Goal: Task Accomplishment & Management: Complete application form

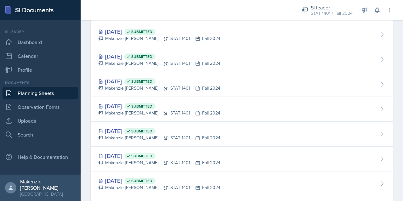
scroll to position [291, 0]
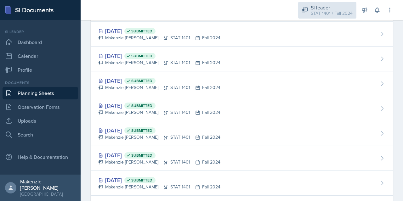
click at [327, 14] on div "STAT 1401 / Fall 2024" at bounding box center [332, 13] width 42 height 7
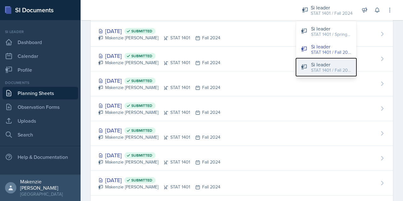
click at [323, 75] on button "Si leader STAT 1401 / Fall 2025" at bounding box center [326, 67] width 60 height 18
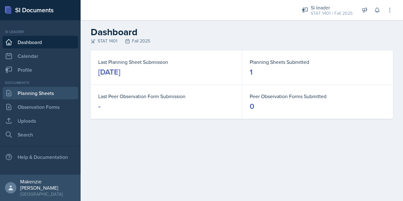
click at [35, 94] on link "Planning Sheets" at bounding box center [41, 93] width 76 height 13
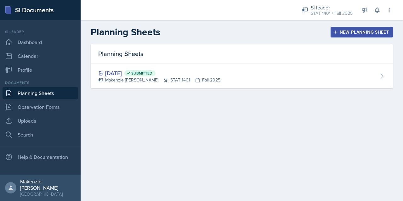
click at [345, 32] on div "New Planning Sheet" at bounding box center [361, 32] width 54 height 5
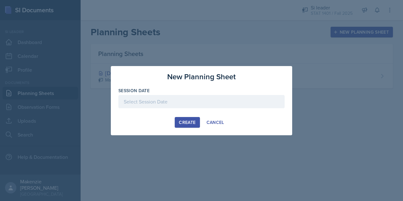
click at [137, 106] on div at bounding box center [201, 101] width 166 height 13
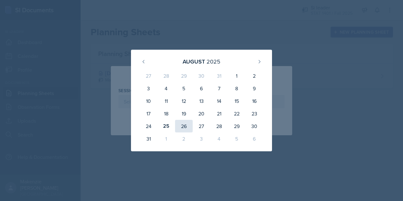
click at [185, 127] on div "26" at bounding box center [184, 126] width 18 height 13
type input "[DATE]"
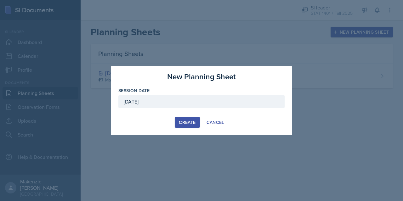
click at [184, 123] on div "Create" at bounding box center [187, 122] width 17 height 5
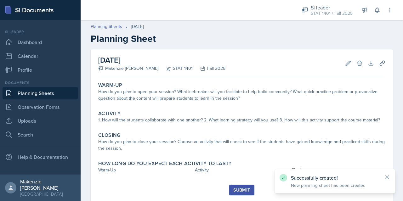
scroll to position [16, 0]
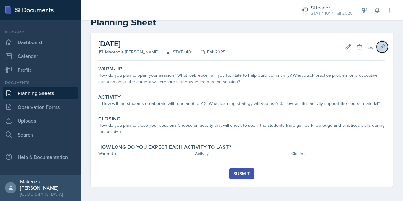
click at [379, 44] on icon at bounding box center [382, 47] width 6 height 6
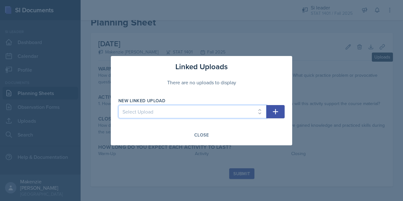
click at [224, 113] on select "Select Upload" at bounding box center [192, 111] width 148 height 13
click at [239, 111] on select "Select Upload" at bounding box center [192, 111] width 148 height 13
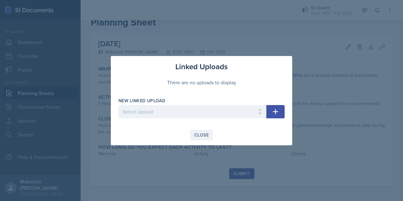
click at [206, 137] on div "Close" at bounding box center [201, 134] width 14 height 5
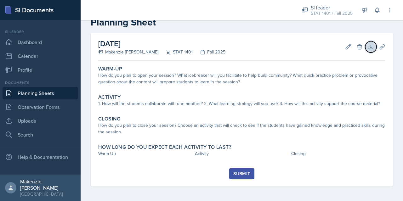
click at [368, 48] on icon at bounding box center [370, 47] width 4 height 4
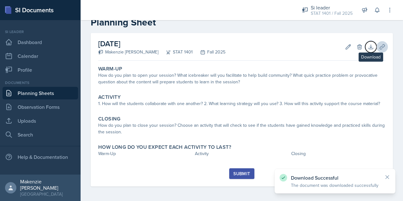
click at [379, 47] on icon at bounding box center [382, 47] width 6 height 6
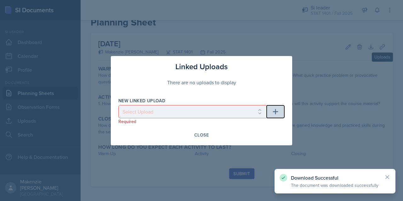
click at [274, 112] on icon "button" at bounding box center [275, 111] width 5 height 5
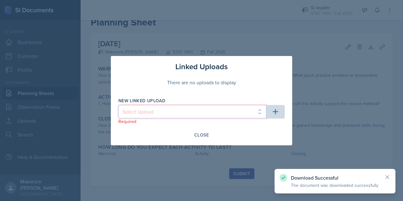
click at [216, 112] on select "Select Upload" at bounding box center [192, 111] width 148 height 13
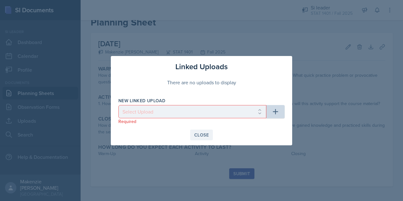
click at [199, 134] on div "Close" at bounding box center [201, 134] width 14 height 5
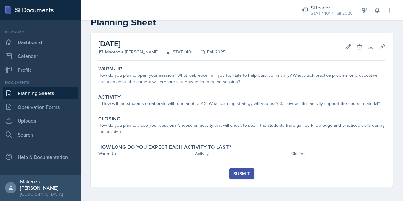
click at [21, 124] on link "Uploads" at bounding box center [41, 121] width 76 height 13
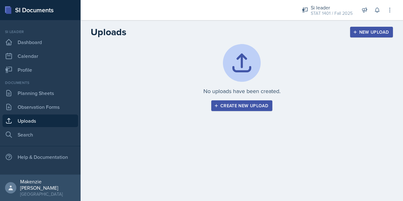
click at [241, 107] on div "Create new upload" at bounding box center [241, 105] width 53 height 5
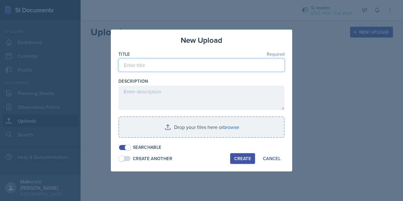
click at [239, 69] on input at bounding box center [201, 65] width 166 height 13
type input "Session 1"
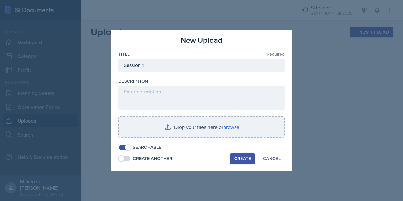
click at [162, 92] on textarea at bounding box center [201, 98] width 166 height 25
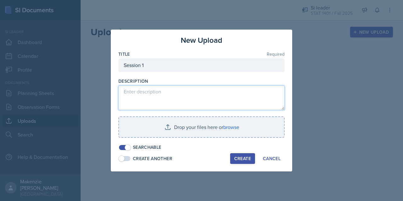
paste textarea "Group 1A--Test 1: (LO3) Qual. and Quant. Data (Section 1.2)"
paste textarea "Group 1B--Test 1: (LO7) Probabilities and Computations (Chapter 4) Marginal Com…"
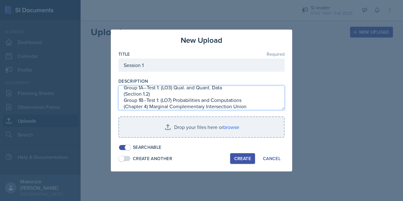
scroll to position [10, 0]
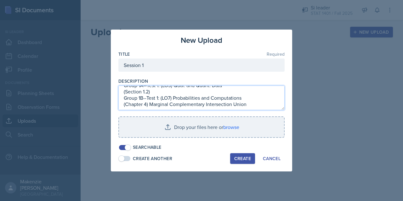
paste textarea "Group 1C--Test 1: (LO7) Probabilities and Computations (Chapter 4) Conditional …"
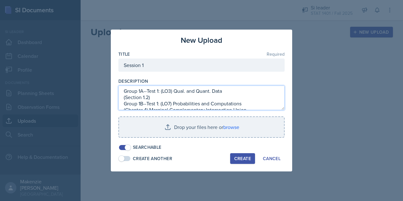
scroll to position [0, 0]
click at [125, 105] on textarea "Group 1A--Test 1: (LO3) Qual. and Quant. Data (Section 1.2) Group 1B--Test 1: (…" at bounding box center [201, 98] width 166 height 25
click at [126, 106] on textarea "Group 1A--Test 1: (LO3) Qual. and Quant. Data (Section 1.2) Group 1B--Test 1: (…" at bounding box center [201, 98] width 166 height 25
click at [127, 95] on textarea "Group 1A--Test 1: (LO3) Qual. and Quant. Data (Section 1.2) Group 1B--Test 1: (…" at bounding box center [201, 98] width 166 height 25
click at [129, 91] on textarea "Group 1A--Test 1: (LO3) Qual. and Quant. Data (Section 1.2) Group 1B--Test 1: (…" at bounding box center [201, 98] width 166 height 25
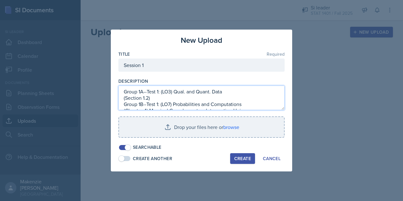
click at [242, 91] on textarea "Group 1A--Test 1: (LO3) Qual. and Quant. Data (Section 1.2) Group 1B--Test 1: (…" at bounding box center [201, 98] width 166 height 25
click at [126, 92] on textarea "Group 1A--Test 1: (LO3) Qual. and Quant. Data (Section 1.2) Group 1B--Test 1: (…" at bounding box center [201, 98] width 166 height 25
click at [124, 91] on textarea "Group 1A--Test 1: (LO3) Qual. and Quant. Data (Section 1.2) Group 1B--Test 1: (…" at bounding box center [201, 98] width 166 height 25
click at [126, 92] on textarea "Group 1A--Test 1: (LO3) Qual. and Quant. Data (Section 1.2) Group 1B--Test 1: (…" at bounding box center [201, 98] width 166 height 25
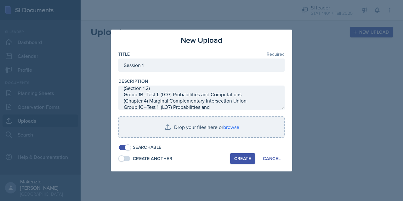
scroll to position [10, 0]
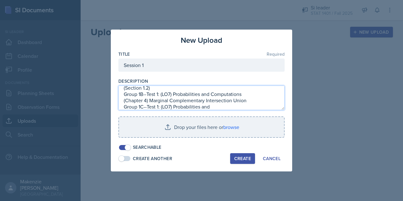
click at [124, 95] on textarea "⭐Group 1A--Test 1: (LO3) Qual. and Quant. Data (Section 1.2) Group 1B--Test 1: …" at bounding box center [201, 98] width 166 height 25
click at [125, 97] on textarea "⭐Group 1A--Test 1: (LO3) Qual. and Quant. Data (Section 1.2) Group 1B--Test 1: …" at bounding box center [201, 98] width 166 height 25
click at [125, 96] on textarea "⭐Group 1A--Test 1: (LO3) Qual. and Quant. Data (Section 1.2) Group 1B--Test 1: …" at bounding box center [201, 98] width 166 height 25
click at [124, 95] on textarea "⭐Group 1A--Test 1: (LO3) Qual. and Quant. Data (Section 1.2) Group 1B--Test 1: …" at bounding box center [201, 98] width 166 height 25
click at [124, 93] on textarea "⭐Group 1A--Test 1: (LO3) Qual. and Quant. Data (Section 1.2) Group 1B--Test 1: …" at bounding box center [201, 98] width 166 height 25
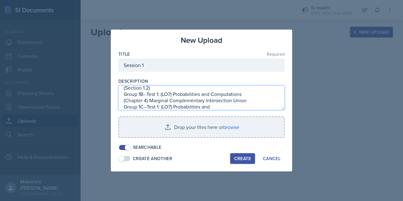
click at [126, 95] on textarea "⭐Group 1A--Test 1: (LO3) Qual. and Quant. Data (Section 1.2) Group 1B--Test 1: …" at bounding box center [201, 98] width 166 height 25
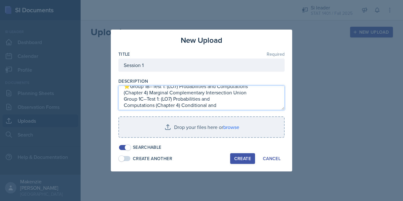
scroll to position [17, 0]
click at [124, 99] on textarea "⭐Group 1A--Test 1: (LO3) Qual. and Quant. Data (Section 1.2) ⭐Group 1B--Test 1:…" at bounding box center [201, 98] width 166 height 25
click at [125, 99] on textarea "⭐Group 1A--Test 1: (LO3) Qual. and Quant. Data (Section 1.2) ⭐Group 1B--Test 1:…" at bounding box center [201, 98] width 166 height 25
click at [125, 103] on textarea "⭐Group 1A--Test 1: (LO3) Qual. and Quant. Data (Section 1.2) ⭐Group 1B--Test 1:…" at bounding box center [201, 98] width 166 height 25
click at [126, 99] on textarea "⭐Group 1A--Test 1: (LO3) Qual. and Quant. Data (Section 1.2) ⭐Group 1B--Test 1:…" at bounding box center [201, 98] width 166 height 25
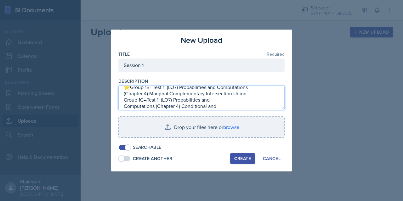
click at [127, 98] on textarea "⭐Group 1A--Test 1: (LO3) Qual. and Quant. Data (Section 1.2) ⭐Group 1B--Test 1:…" at bounding box center [201, 98] width 166 height 25
click at [125, 99] on textarea "⭐Group 1A--Test 1: (LO3) Qual. and Quant. Data (Section 1.2) ⭐Group 1B--Test 1:…" at bounding box center [201, 98] width 166 height 25
click at [126, 103] on textarea "⭐Group 1A--Test 1: (LO3) Qual. and Quant. Data (Section 1.2) ⭐Group 1B--Test 1:…" at bounding box center [201, 98] width 166 height 25
click at [127, 102] on textarea "⭐Group 1A--Test 1: (LO3) Qual. and Quant. Data (Section 1.2) ⭐Group 1B--Test 1:…" at bounding box center [201, 98] width 166 height 25
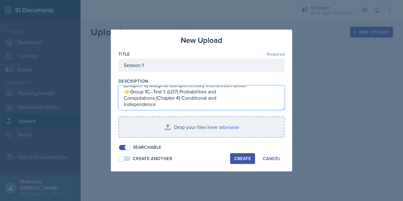
scroll to position [24, 0]
type textarea "⭐Group 1A--Test 1: (LO3) Qual. and Quant. Data (Section 1.2) ⭐Group 1B--Test 1:…"
click at [244, 160] on div "Create" at bounding box center [242, 158] width 17 height 5
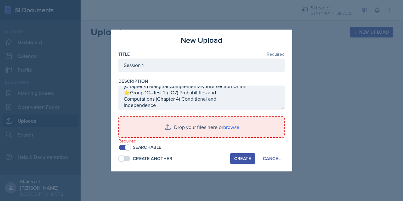
click at [191, 128] on input "file" at bounding box center [201, 127] width 165 height 20
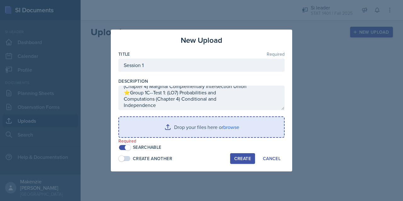
click at [170, 127] on input "file" at bounding box center [201, 127] width 165 height 20
click at [171, 127] on input "file" at bounding box center [201, 127] width 165 height 20
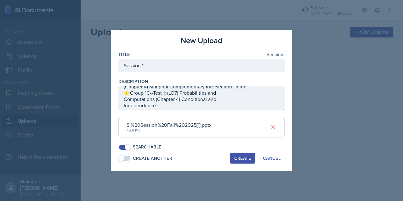
click at [244, 159] on div "Create" at bounding box center [242, 158] width 17 height 5
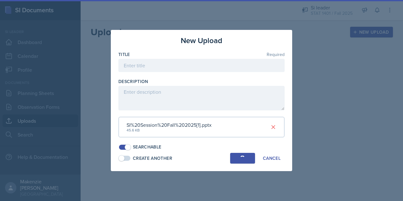
scroll to position [0, 0]
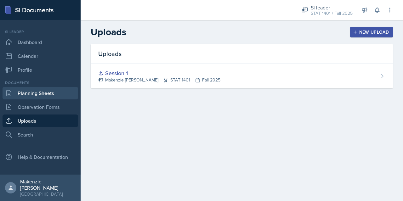
click at [37, 97] on link "Planning Sheets" at bounding box center [41, 93] width 76 height 13
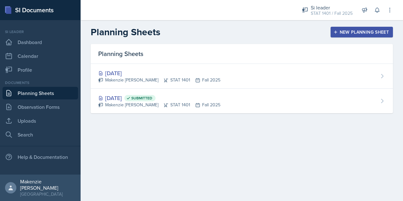
click at [120, 78] on div "Makenzie [PERSON_NAME] STAT 1401 Fall 2025" at bounding box center [159, 80] width 122 height 7
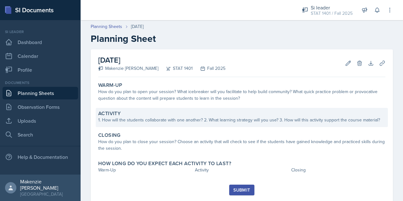
click at [169, 122] on div "1. How will the students collaborate with one another? 2. What learning strateg…" at bounding box center [241, 120] width 287 height 7
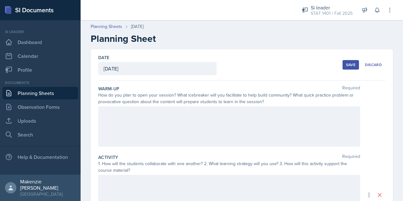
click at [138, 115] on div at bounding box center [229, 126] width 262 height 40
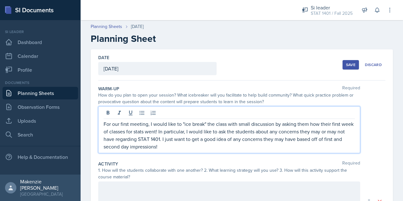
click at [174, 132] on p "For our first meeting, I would like to "ice break" the class with small discuss…" at bounding box center [229, 135] width 251 height 30
click at [174, 131] on p "For our first meeting, I would like to "ice break" the class with small discuss…" at bounding box center [229, 135] width 251 height 30
click at [170, 132] on p "For our first meeting, I would like to "ice break" the class with small discuss…" at bounding box center [229, 135] width 251 height 30
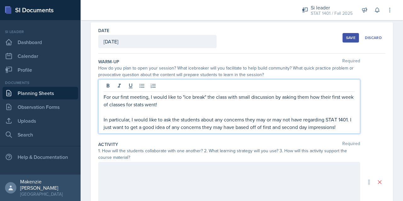
scroll to position [27, 0]
click at [343, 129] on p "In particular, I would like to ask the students about any concerns they may or …" at bounding box center [229, 123] width 251 height 15
click at [346, 120] on p "In particular, I would like to ask the students about any concerns they may or …" at bounding box center [229, 123] width 251 height 15
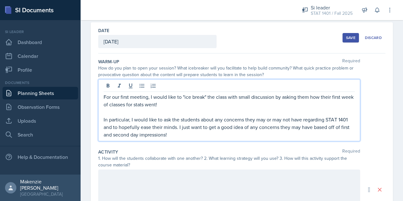
click at [344, 119] on p "In particular, I would like to ask the students about any concerns they may or …" at bounding box center [229, 127] width 251 height 23
click at [347, 122] on p "In particular, I would like to ask the students about any concerns they may or …" at bounding box center [229, 127] width 251 height 23
click at [349, 121] on p "In particular, I would like to ask the students about any concerns they may or …" at bounding box center [229, 127] width 251 height 23
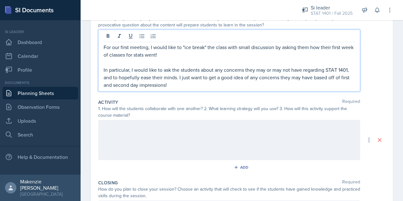
scroll to position [78, 0]
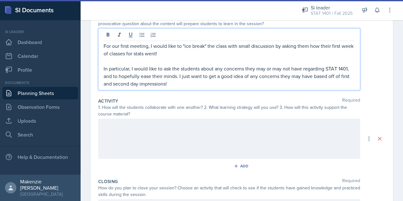
click at [186, 85] on p "In particular, I would like to ask the students about any concerns they may or …" at bounding box center [229, 76] width 251 height 23
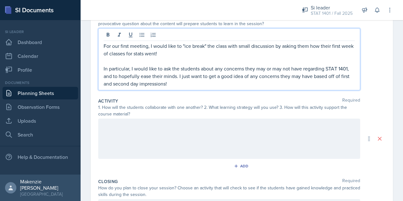
click at [182, 76] on p "In particular, I would like to ask the students about any concerns they may or …" at bounding box center [229, 76] width 251 height 23
click at [196, 76] on p "In particular, I would like to ask the students about any concerns they may or …" at bounding box center [229, 76] width 251 height 23
click at [196, 85] on p "In particular, I would like to ask the students about any concerns they may or …" at bounding box center [229, 76] width 251 height 23
click at [171, 125] on div at bounding box center [229, 139] width 262 height 40
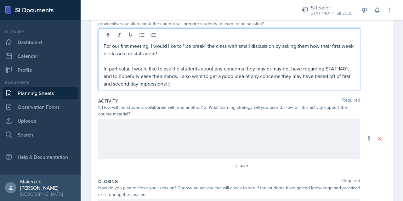
scroll to position [67, 0]
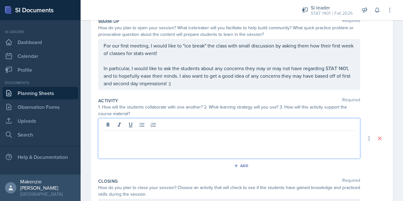
click at [391, 87] on div "Date [DATE] [DATE] 27 28 29 30 31 1 2 3 4 5 6 7 8 9 10 11 12 13 14 15 16 17 18 …" at bounding box center [242, 140] width 322 height 317
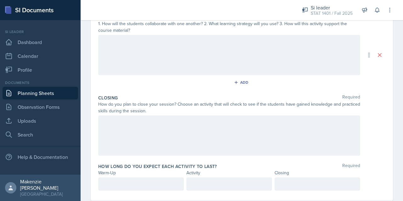
scroll to position [164, 0]
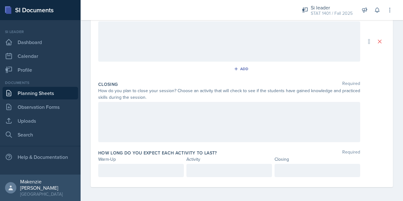
click at [379, 148] on div "How long do you expect each activity to last? Required Warm-Up Activity Closing" at bounding box center [241, 164] width 287 height 35
click at [393, 141] on div "Date [DATE] [DATE] 27 28 29 30 31 1 2 3 4 5 6 7 8 9 10 11 12 13 14 15 16 17 18 …" at bounding box center [242, 43] width 322 height 317
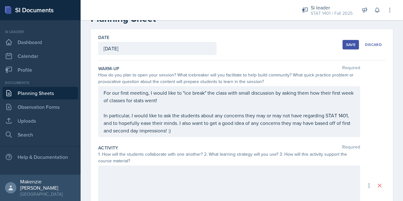
scroll to position [0, 0]
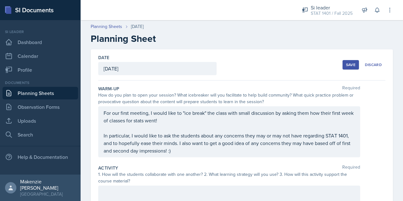
click at [25, 94] on link "Planning Sheets" at bounding box center [41, 93] width 76 height 13
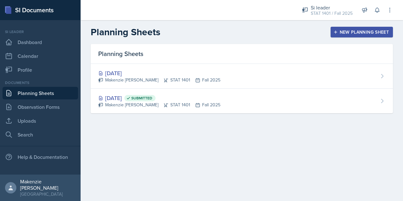
click at [328, 8] on div "Si leader" at bounding box center [332, 8] width 42 height 8
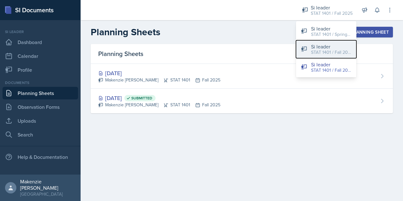
click at [319, 48] on div "Si leader" at bounding box center [331, 47] width 40 height 8
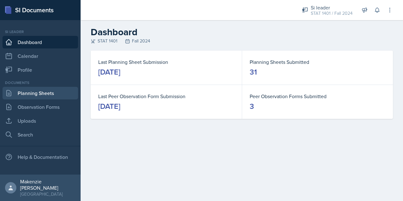
click at [25, 96] on link "Planning Sheets" at bounding box center [41, 93] width 76 height 13
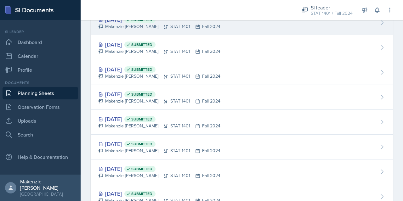
scroll to position [645, 0]
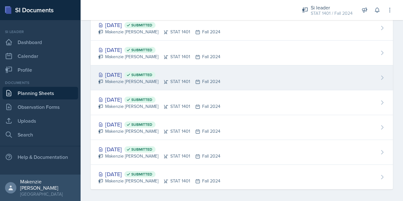
click at [129, 72] on div "[DATE] Submitted" at bounding box center [159, 74] width 122 height 8
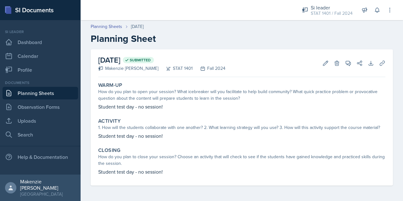
click at [29, 95] on link "Planning Sheets" at bounding box center [41, 93] width 76 height 13
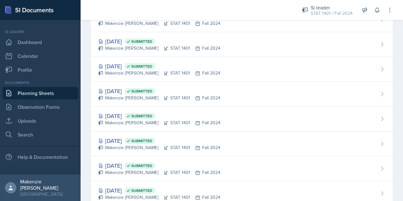
scroll to position [645, 0]
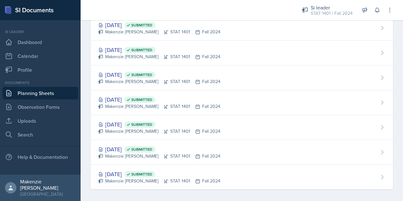
click at [137, 105] on div "Makenzie [PERSON_NAME] STAT 1401 Fall 2024" at bounding box center [159, 106] width 122 height 7
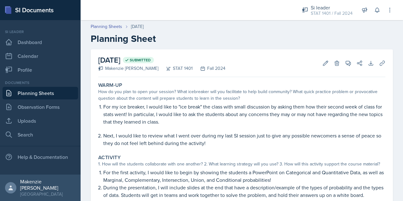
click at [26, 92] on link "Planning Sheets" at bounding box center [41, 93] width 76 height 13
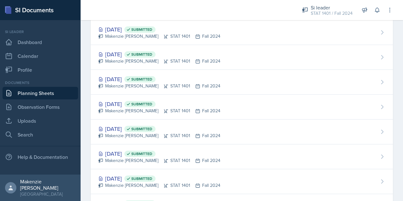
scroll to position [645, 0]
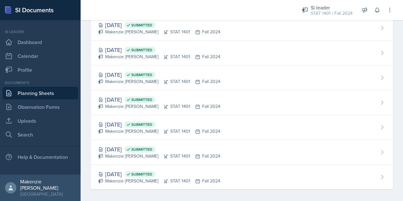
click at [147, 128] on div "Makenzie [PERSON_NAME] STAT 1401 Fall 2024" at bounding box center [159, 131] width 122 height 7
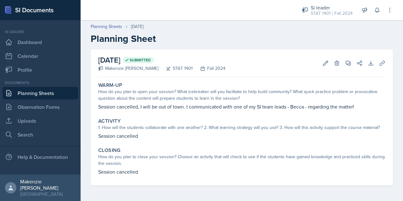
click at [27, 93] on link "Planning Sheets" at bounding box center [41, 93] width 76 height 13
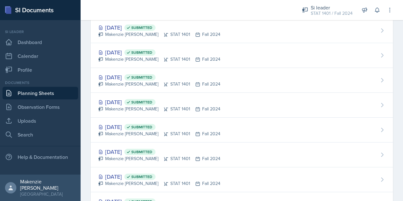
scroll to position [645, 0]
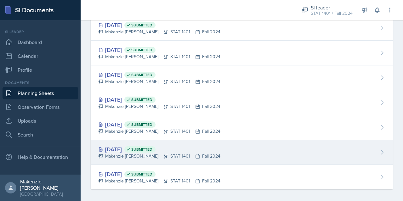
click at [215, 149] on div "[DATE] Submitted [PERSON_NAME] STAT 1401 Fall 2024" at bounding box center [242, 152] width 302 height 25
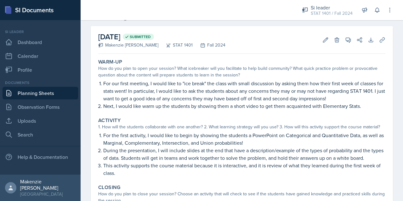
scroll to position [23, 0]
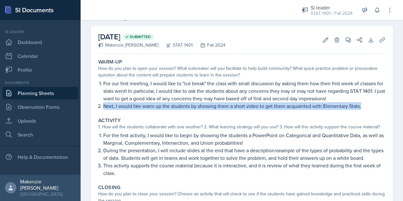
click at [104, 137] on p "For the first activity, I would like to begin by showing the students a PowerPo…" at bounding box center [244, 139] width 282 height 15
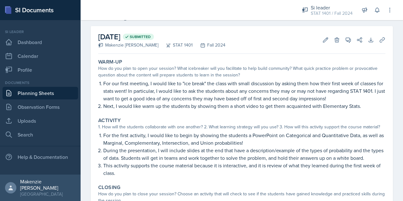
click at [104, 141] on p "For the first activity, I would like to begin by showing the students a PowerPo…" at bounding box center [244, 139] width 282 height 15
click at [106, 139] on p "For the first activity, I would like to begin by showing the students a PowerPo…" at bounding box center [244, 139] width 282 height 15
click at [106, 138] on p "For the first activity, I would like to begin by showing the students a PowerPo…" at bounding box center [244, 139] width 282 height 15
click at [107, 137] on p "For the first activity, I would like to begin by showing the students a PowerPo…" at bounding box center [244, 139] width 282 height 15
click at [105, 136] on p "For the first activity, I would like to begin by showing the students a PowerPo…" at bounding box center [244, 139] width 282 height 15
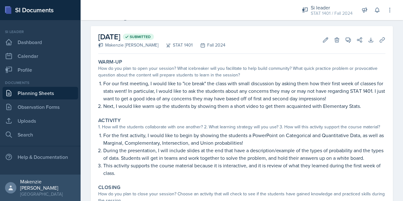
click at [105, 136] on p "For the first activity, I would like to begin by showing the students a PowerPo…" at bounding box center [244, 139] width 282 height 15
click at [104, 137] on p "For the first activity, I would like to begin by showing the students a PowerPo…" at bounding box center [244, 139] width 282 height 15
click at [106, 137] on p "For the first activity, I would like to begin by showing the students a PowerPo…" at bounding box center [244, 139] width 282 height 15
click at [105, 137] on p "For the first activity, I would like to begin by showing the students a PowerPo…" at bounding box center [244, 139] width 282 height 15
click at [106, 137] on p "For the first activity, I would like to begin by showing the students a PowerPo…" at bounding box center [244, 139] width 282 height 15
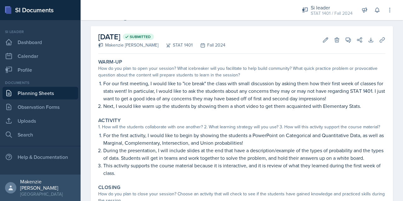
click at [106, 136] on p "For the first activity, I would like to begin by showing the students a PowerPo…" at bounding box center [244, 139] width 282 height 15
click at [123, 155] on p "During the presentation, I will include slides at the end that have a descripti…" at bounding box center [244, 154] width 282 height 15
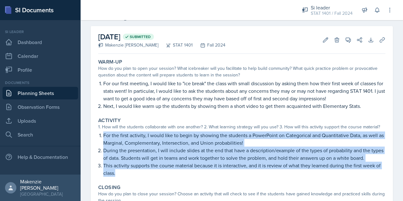
copy ol "For the first activity, I would like to begin by showing the students a PowerPo…"
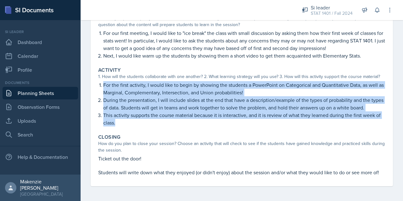
scroll to position [73, 0]
click at [97, 160] on div "Closing How do you plan to close your session? Choose an activity that will che…" at bounding box center [242, 155] width 292 height 47
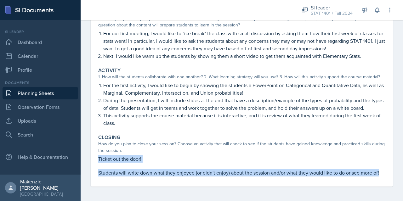
copy div "Ticket out the door! Students will write down what they enjoyed (or didn't enjo…"
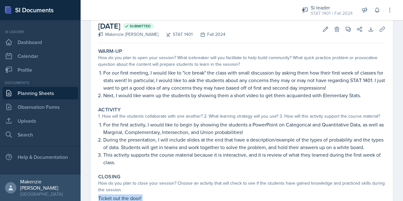
scroll to position [74, 0]
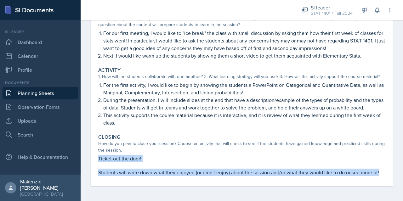
click at [176, 198] on div "[DATE] Submitted [PERSON_NAME] STAT 1401 Fall 2024 Edit Delete View Comments Co…" at bounding box center [242, 89] width 322 height 226
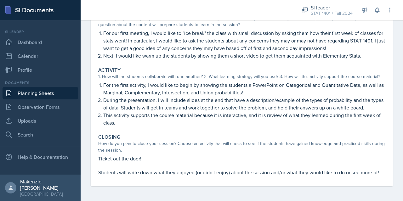
scroll to position [0, 0]
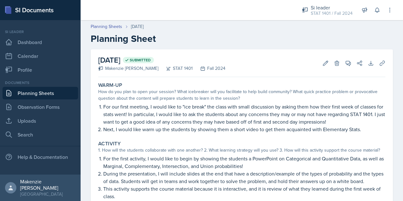
click at [38, 94] on link "Planning Sheets" at bounding box center [41, 93] width 76 height 13
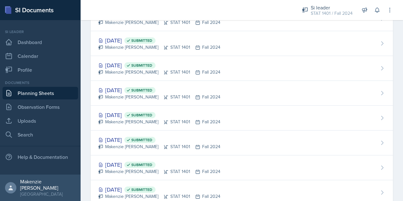
scroll to position [645, 0]
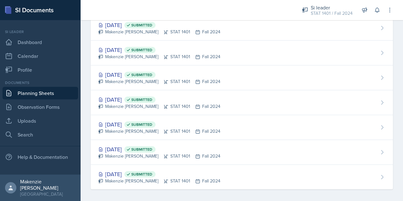
click at [128, 128] on div "Makenzie [PERSON_NAME] STAT 1401 Fall 2024" at bounding box center [159, 131] width 122 height 7
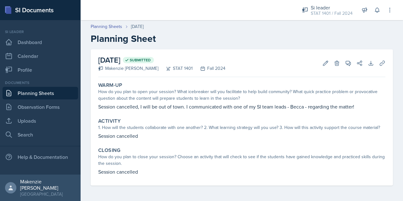
click at [49, 92] on link "Planning Sheets" at bounding box center [41, 93] width 76 height 13
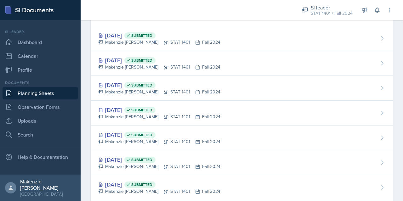
scroll to position [645, 0]
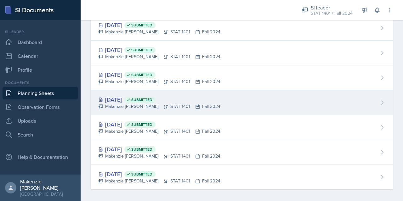
click at [155, 98] on span "Submitted" at bounding box center [139, 100] width 31 height 6
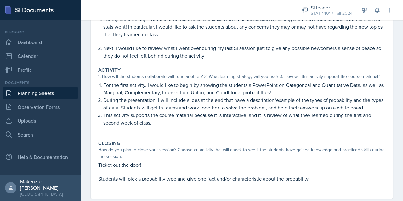
scroll to position [87, 0]
click at [322, 138] on div "Closing How do you plan to close your session? Choose an activity that will che…" at bounding box center [242, 164] width 292 height 53
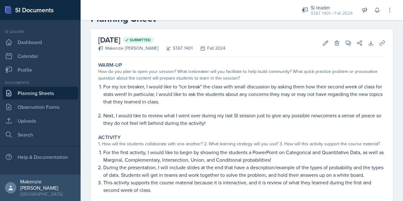
scroll to position [0, 0]
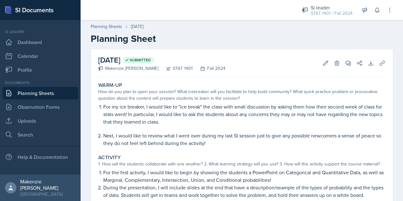
click at [337, 13] on div "STAT 1401 / Fall 2024" at bounding box center [332, 13] width 42 height 7
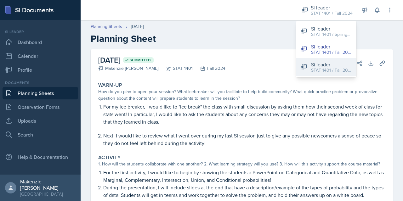
click at [325, 71] on div "STAT 1401 / Fall 2025" at bounding box center [331, 70] width 40 height 7
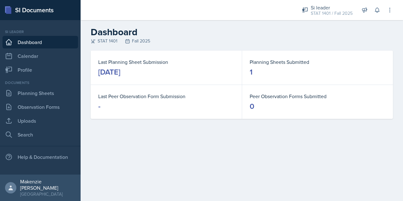
click at [27, 97] on link "Planning Sheets" at bounding box center [41, 93] width 76 height 13
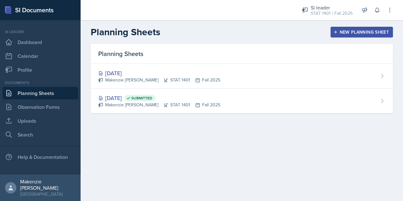
click at [198, 77] on div "Makenzie [PERSON_NAME] STAT 1401 Fall 2025" at bounding box center [159, 80] width 122 height 7
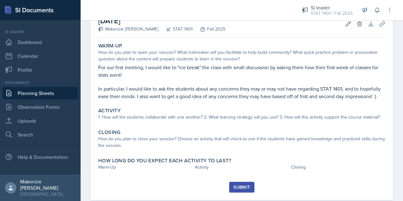
scroll to position [60, 0]
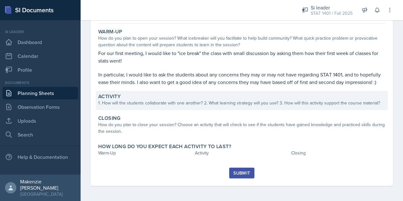
click at [133, 102] on div "1. How will the students collaborate with one another? 2. What learning strateg…" at bounding box center [241, 103] width 287 height 7
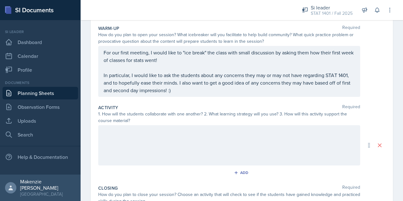
click at [134, 132] on div at bounding box center [229, 145] width 262 height 40
click at [188, 93] on p "In particular, I would like to ask the students about any concerns they may or …" at bounding box center [229, 82] width 251 height 23
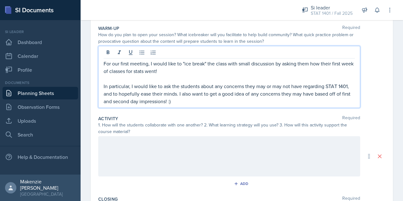
scroll to position [71, 0]
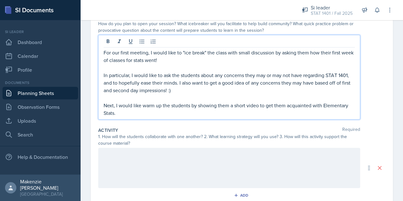
click at [287, 108] on p "Next, I would like warm up the students by showing them a short video to get th…" at bounding box center [229, 109] width 251 height 15
click at [159, 113] on p "Next, I would like warm up the students by showing them a short video to get th…" at bounding box center [229, 109] width 251 height 15
click at [164, 106] on p "Next, I would like warm up the students by showing them a short video to get th…" at bounding box center [229, 109] width 251 height 15
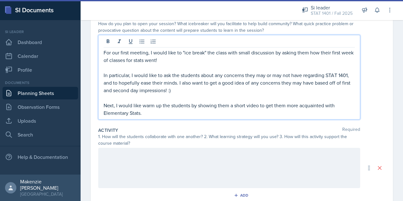
click at [150, 113] on p "Next, I would like warm up the students by showing them a short video to get th…" at bounding box center [229, 109] width 251 height 15
click at [144, 107] on p "Next, I would like warm up the students by showing them a short video to get th…" at bounding box center [229, 109] width 251 height 15
click at [142, 104] on p "Next, I would like warm up the students by showing them a short video to get th…" at bounding box center [229, 109] width 251 height 15
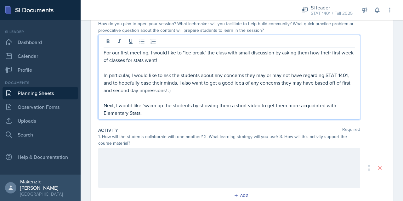
click at [164, 107] on p "Next, I would like "warm up the students by showing them a short video to get t…" at bounding box center [229, 109] width 251 height 15
click at [153, 114] on p "Next, I would like "warm up" the students by showing them a short video to get …" at bounding box center [229, 109] width 251 height 15
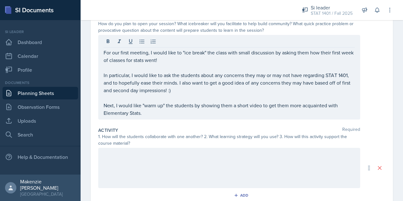
click at [121, 156] on div at bounding box center [229, 168] width 262 height 40
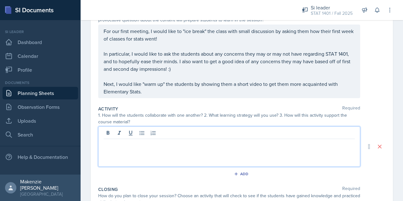
scroll to position [84, 0]
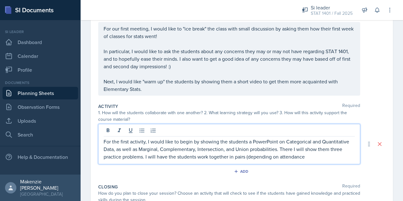
click at [256, 158] on p "For the first activity, I would like to begin by showing the students a PowerPo…" at bounding box center [229, 149] width 251 height 23
click at [257, 157] on p "For the first activity, I would like to begin by showing the students a PowerPo…" at bounding box center [229, 149] width 251 height 23
click at [315, 157] on p "For the first activity, I would like to begin by showing the students a PowerPo…" at bounding box center [229, 149] width 251 height 23
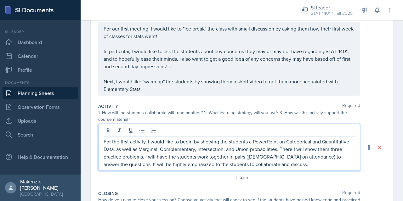
scroll to position [90, 0]
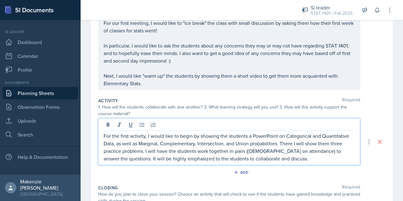
click at [392, 111] on div "Date [DATE] [DATE] 27 28 29 30 31 1 2 3 4 5 6 7 8 9 10 11 12 13 14 15 16 17 18 …" at bounding box center [242, 132] width 322 height 346
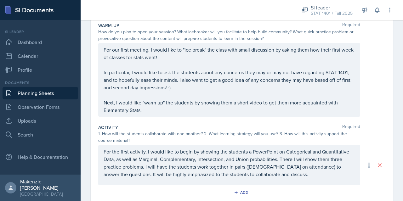
click at [301, 177] on p "For the first activity, I would like to begin by showing the students a PowerPo…" at bounding box center [229, 163] width 251 height 30
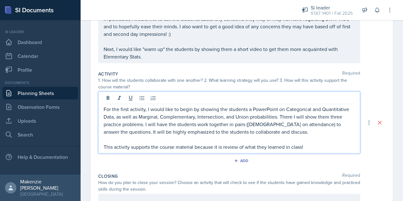
scroll to position [116, 0]
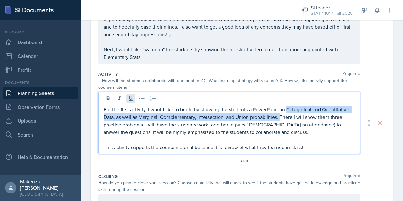
click at [131, 98] on icon at bounding box center [130, 98] width 6 height 6
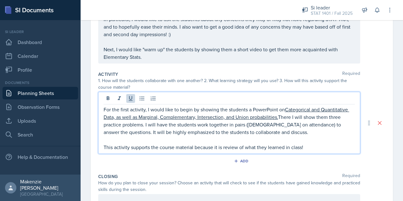
click at [269, 141] on p at bounding box center [229, 140] width 251 height 8
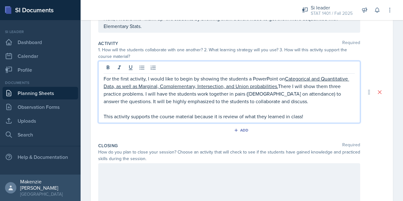
scroll to position [142, 0]
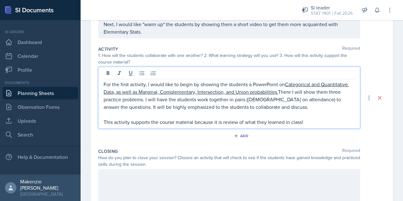
click at [129, 107] on p "For the first activity, I would like to begin by showing the students a PowerPo…" at bounding box center [229, 96] width 251 height 30
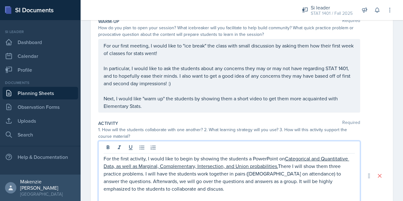
scroll to position [67, 0]
click at [104, 70] on p "In particular, I would like to ask the students about any concerns they may or …" at bounding box center [229, 75] width 251 height 23
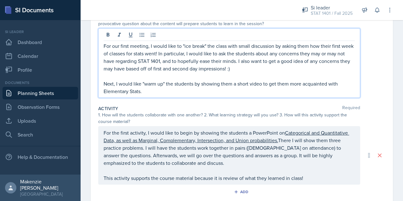
click at [261, 86] on p "Next, I would like "warm up" the students by showing them a short video to get …" at bounding box center [229, 87] width 251 height 15
click at [268, 86] on p "Next, I would like "warm up" the students by showing them a short video on the …" at bounding box center [229, 87] width 251 height 15
click at [231, 92] on p "Next, I would like "warm up" the students by showing them a short video over co…" at bounding box center [229, 87] width 251 height 15
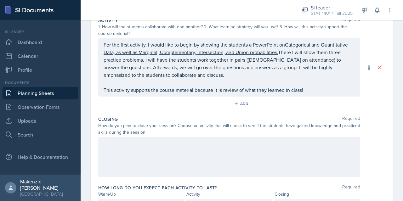
click at [147, 145] on p at bounding box center [229, 144] width 251 height 8
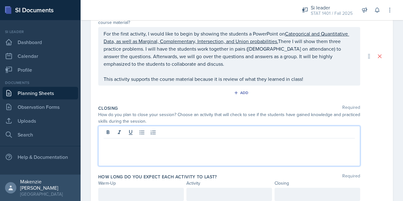
scroll to position [166, 0]
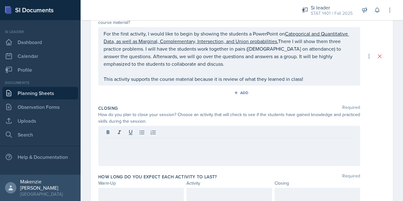
click at [213, 79] on p "This activity supports the course material because it is review of what they le…" at bounding box center [229, 79] width 251 height 8
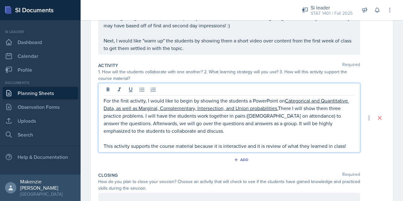
scroll to position [109, 0]
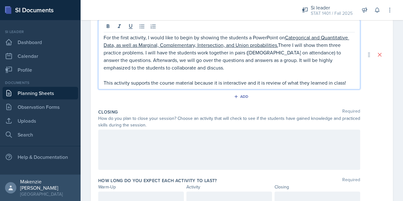
click at [238, 137] on p at bounding box center [229, 136] width 251 height 8
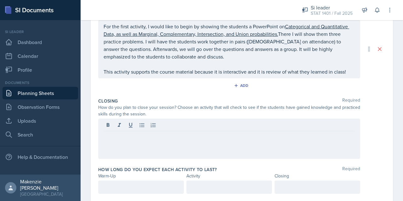
click at [129, 137] on p at bounding box center [229, 136] width 251 height 8
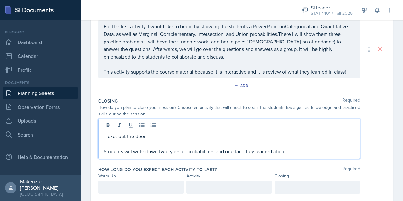
click at [241, 151] on p "Students will write down two types of probabilities and one fact they learned a…" at bounding box center [229, 152] width 251 height 8
click at [244, 151] on p "Students will write down two types of probabilities and one fact they learned a…" at bounding box center [229, 152] width 251 height 8
click at [322, 152] on p "Students will write down two types of probabilities and one fact/characteristic…" at bounding box center [229, 152] width 251 height 8
click at [119, 187] on div at bounding box center [141, 187] width 86 height 13
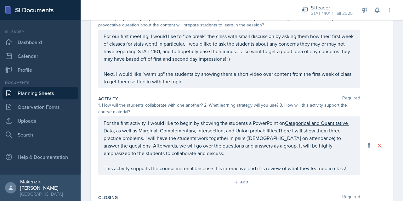
scroll to position [79, 0]
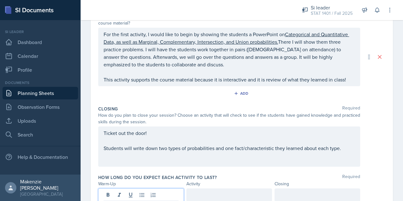
click at [105, 132] on p "Ticket out the door!" at bounding box center [229, 133] width 251 height 8
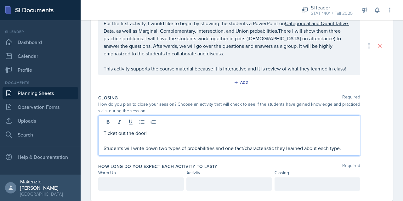
click at [105, 132] on p "Ticket out the door!" at bounding box center [229, 133] width 251 height 8
click at [100, 132] on div "Ticket out the door! Students will write down two types of probabilities and on…" at bounding box center [229, 135] width 262 height 40
click at [104, 135] on p "Ticket out the door!" at bounding box center [229, 133] width 251 height 8
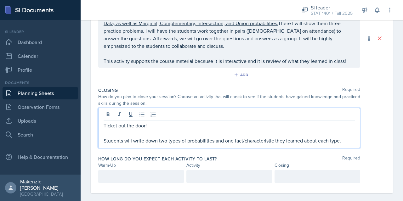
scroll to position [184, 0]
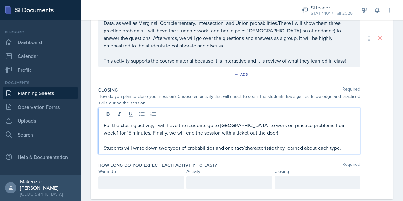
click at [257, 137] on p at bounding box center [229, 141] width 251 height 8
click at [257, 131] on p "For the closing activity, I will have the students go to [GEOGRAPHIC_DATA] to w…" at bounding box center [229, 128] width 251 height 15
click at [105, 147] on p "Students will write down two types of probabilities and one fact/characteristic…" at bounding box center [229, 148] width 251 height 8
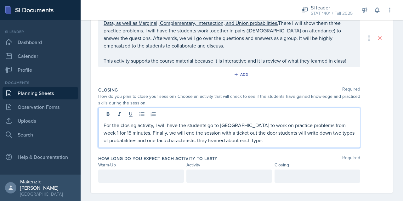
click at [135, 134] on p "For the closing activity, I will have the students go to [GEOGRAPHIC_DATA] to w…" at bounding box center [229, 132] width 251 height 23
click at [279, 142] on p "For the closing activity, I will have the students go to [GEOGRAPHIC_DATA] to w…" at bounding box center [229, 132] width 251 height 23
click at [281, 134] on p "For the closing activity, I will have the students go to [GEOGRAPHIC_DATA] to w…" at bounding box center [229, 132] width 251 height 23
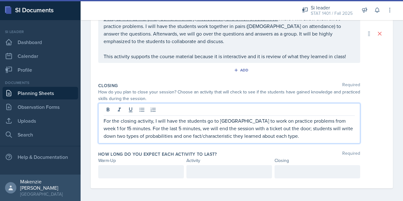
scroll to position [190, 0]
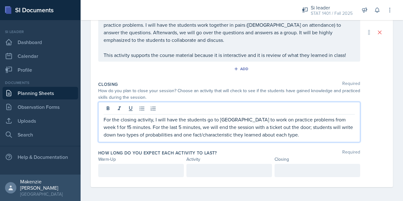
click at [130, 171] on div at bounding box center [141, 170] width 86 height 13
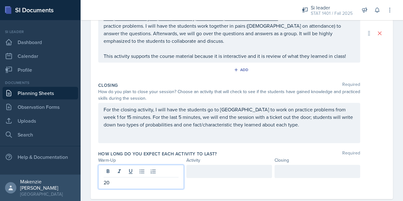
scroll to position [201, 0]
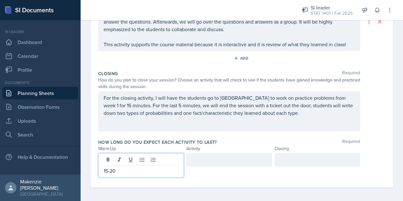
click at [224, 160] on div at bounding box center [229, 159] width 86 height 13
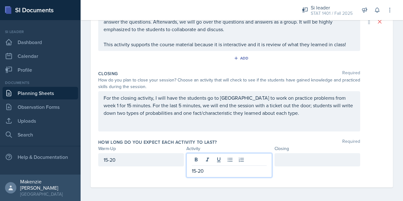
click at [308, 160] on div at bounding box center [317, 159] width 86 height 13
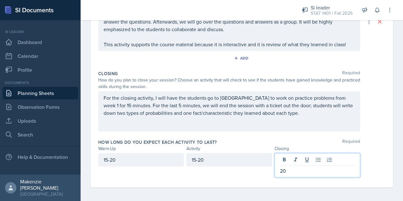
click at [378, 147] on div "Warm-Up Activity Closing" at bounding box center [241, 148] width 287 height 7
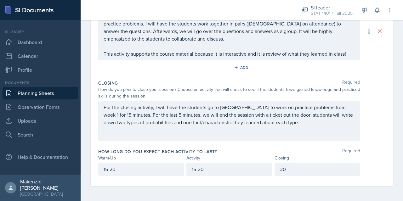
scroll to position [190, 0]
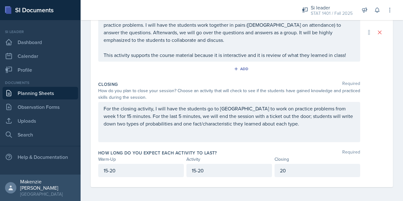
click at [389, 156] on div "Date [DATE] [DATE] 27 28 29 30 31 1 2 3 4 5 6 7 8 9 10 11 12 13 14 15 16 17 18 …" at bounding box center [242, 30] width 322 height 343
click at [226, 192] on div "Date [DATE] [DATE] 27 28 29 30 31 1 2 3 4 5 6 7 8 9 10 11 12 13 14 15 16 17 18 …" at bounding box center [242, 30] width 322 height 343
click at [141, 168] on p "15-20" at bounding box center [141, 171] width 75 height 8
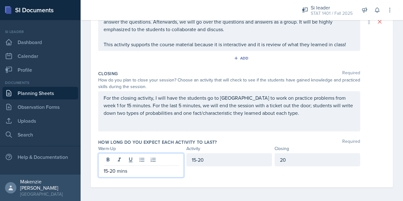
click at [228, 160] on div "15-20" at bounding box center [229, 159] width 86 height 13
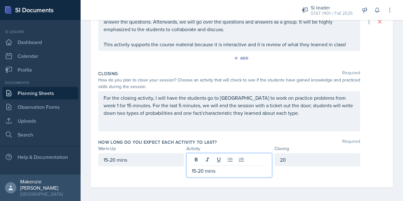
click at [306, 161] on div "20" at bounding box center [317, 159] width 86 height 13
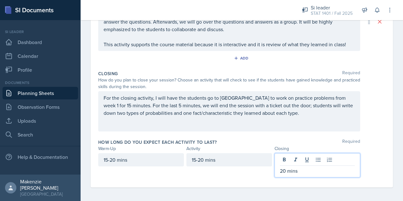
click at [373, 163] on div "15-20 mins 15-20 mins 20 mins" at bounding box center [241, 165] width 287 height 24
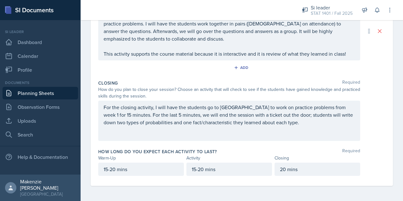
scroll to position [190, 0]
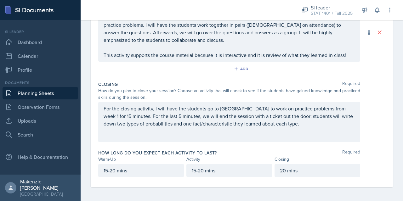
click at [384, 127] on div "Date [DATE] [DATE] 27 28 29 30 31 1 2 3 4 5 6 7 8 9 10 11 12 13 14 15 16 17 18 …" at bounding box center [242, 23] width 302 height 328
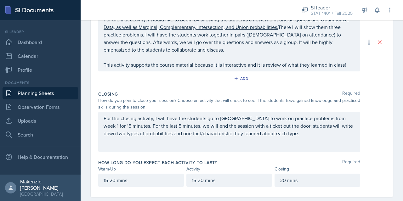
scroll to position [181, 0]
click at [36, 123] on link "Uploads" at bounding box center [41, 121] width 76 height 13
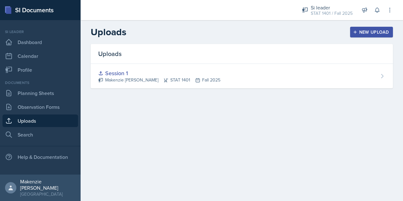
click at [368, 32] on div "New Upload" at bounding box center [371, 32] width 35 height 5
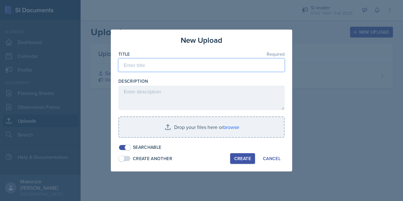
click at [187, 63] on input at bounding box center [201, 65] width 166 height 13
click at [124, 65] on input "SI Session 1" at bounding box center [201, 65] width 166 height 13
type input "Week 2_SI Session 1"
click at [239, 163] on button "Create" at bounding box center [242, 158] width 25 height 11
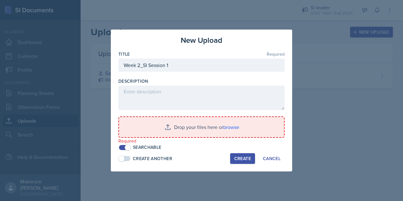
click at [268, 160] on div "Cancel" at bounding box center [272, 158] width 18 height 5
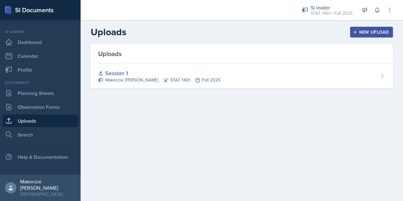
click at [209, 71] on div "Session 1" at bounding box center [159, 73] width 122 height 8
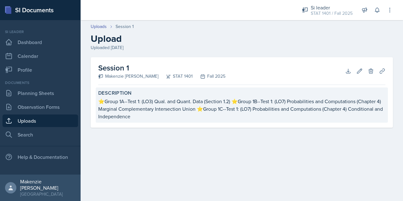
click at [103, 103] on div "⭐Group 1A--Test 1: (LO3) Qual. and Quant. Data (Section 1.2) ⭐Group 1B--Test 1:…" at bounding box center [241, 109] width 287 height 23
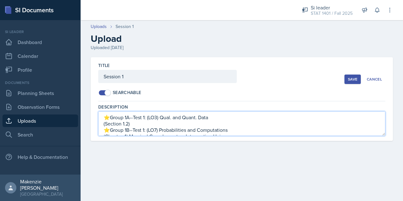
click at [106, 118] on textarea "⭐Group 1A--Test 1: (LO3) Qual. and Quant. Data (Section 1.2) ⭐Group 1B--Test 1:…" at bounding box center [241, 123] width 287 height 25
click at [106, 119] on textarea "⭐Group 1A--Test 1: (LO3) Qual. and Quant. Data (Section 1.2) ⭐Group 1B--Test 1:…" at bounding box center [241, 123] width 287 height 25
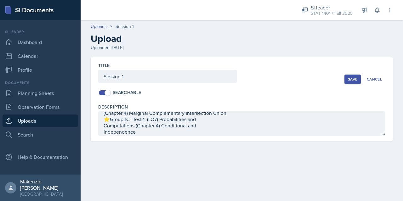
click at [171, 161] on main "Uploads Session 1 Upload Uploaded [DATE] Title Session 1 Searchable Save Cancel…" at bounding box center [242, 110] width 322 height 181
click at [373, 79] on div "Cancel" at bounding box center [374, 79] width 15 height 5
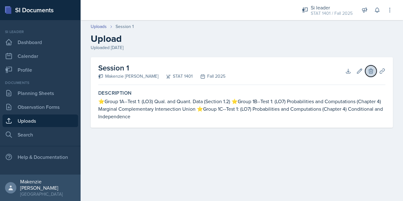
click at [370, 71] on icon at bounding box center [370, 71] width 4 height 5
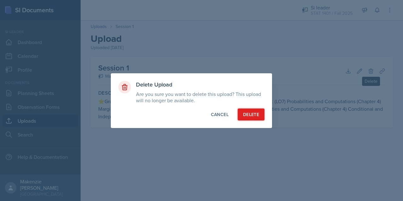
click at [255, 117] on div "Delete" at bounding box center [251, 114] width 16 height 6
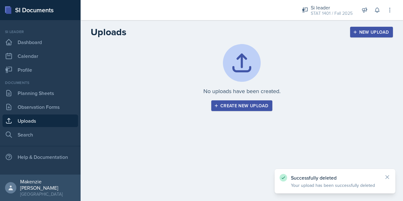
click at [260, 106] on div "Create new upload" at bounding box center [241, 105] width 53 height 5
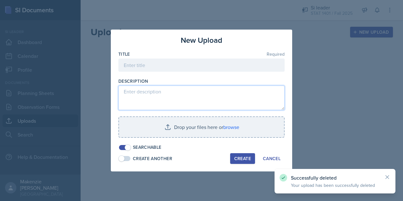
click at [136, 94] on textarea at bounding box center [201, 98] width 166 height 25
paste textarea "⭐Group 1A--Test 1: (LO3) Qual. and Quant. Data (Section 1.2) ⭐Group 1B--Test 1:…"
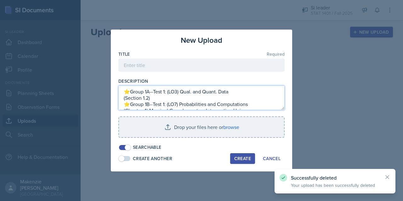
scroll to position [23, 0]
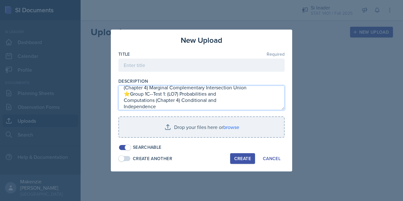
type textarea "⭐Group 1A--Test 1: (LO3) Qual. and Quant. Data (Section 1.2) ⭐Group 1B--Test 1:…"
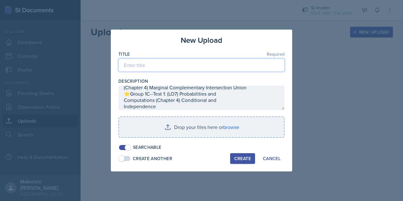
click at [135, 63] on input at bounding box center [201, 65] width 166 height 13
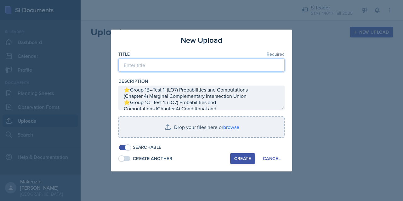
scroll to position [0, 0]
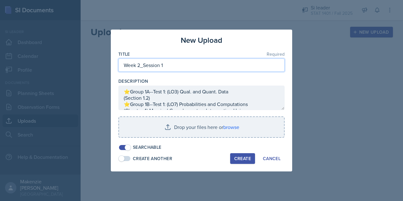
type input "Week 2_Session 1"
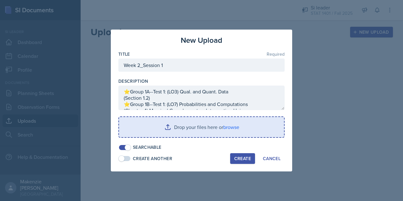
click at [170, 129] on input "file" at bounding box center [201, 127] width 165 height 20
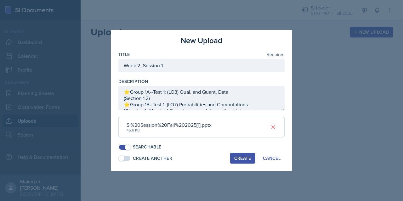
click at [238, 156] on div "Create" at bounding box center [242, 158] width 17 height 5
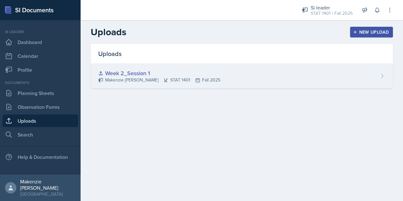
click at [342, 117] on main "Uploads New Upload Uploads Week 2_Session 1 [PERSON_NAME] STAT 1401 Fall 2025 N…" at bounding box center [242, 110] width 322 height 181
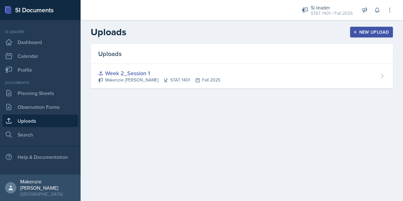
click at [280, 147] on main "Uploads New Upload Uploads Week 2_Session 1 [PERSON_NAME] STAT 1401 Fall 2025 N…" at bounding box center [242, 110] width 322 height 181
click at [26, 96] on link "Planning Sheets" at bounding box center [41, 93] width 76 height 13
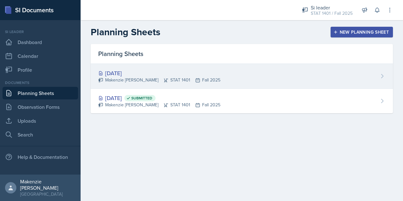
click at [324, 76] on div "[DATE] [PERSON_NAME] STAT 1401 Fall 2025" at bounding box center [242, 76] width 302 height 25
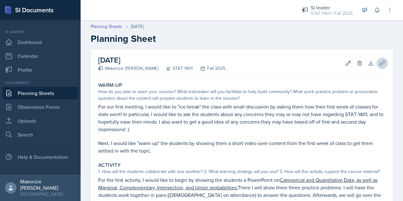
click at [379, 63] on icon at bounding box center [382, 63] width 6 height 6
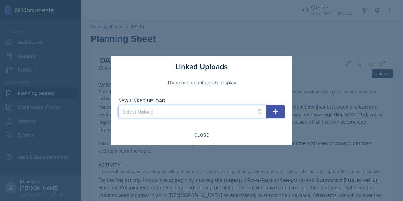
click at [252, 113] on select "Select Upload Week 2_Session 1" at bounding box center [192, 111] width 148 height 13
select select "854e60e4-df3b-4b26-ad7a-198695958cca"
click at [118, 105] on select "Select Upload Week 2_Session 1" at bounding box center [192, 111] width 148 height 13
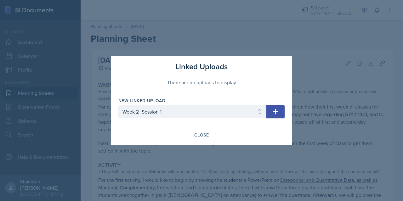
click at [275, 112] on icon "button" at bounding box center [275, 111] width 5 height 5
select select
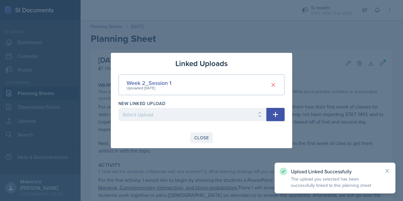
click at [205, 139] on div "Close" at bounding box center [201, 137] width 14 height 5
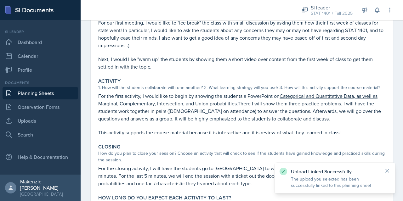
scroll to position [142, 0]
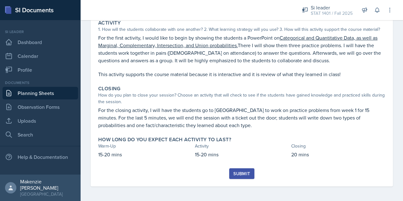
click at [240, 175] on div "Submit" at bounding box center [241, 173] width 17 height 5
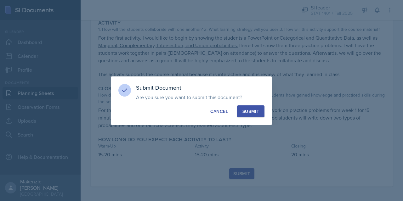
click at [254, 110] on div "Submit" at bounding box center [250, 111] width 17 height 6
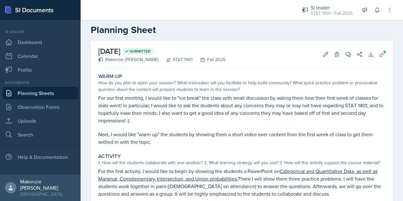
scroll to position [0, 0]
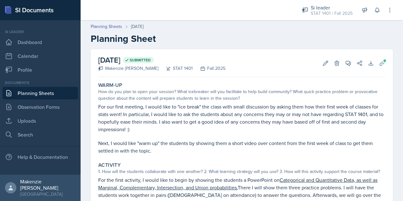
click at [29, 98] on link "Planning Sheets" at bounding box center [41, 93] width 76 height 13
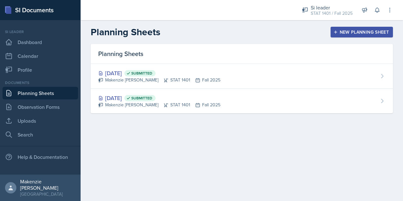
click at [352, 32] on div "New Planning Sheet" at bounding box center [361, 32] width 54 height 5
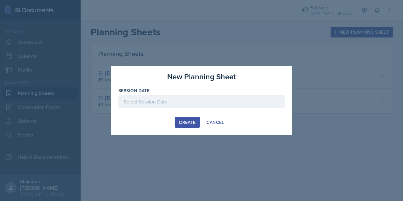
click at [201, 99] on div at bounding box center [201, 101] width 166 height 13
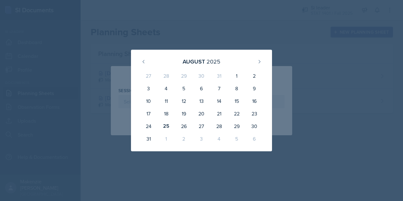
click at [221, 127] on div "28" at bounding box center [219, 126] width 18 height 13
type input "[DATE]"
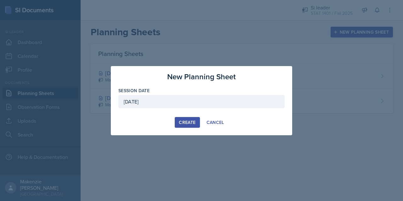
click at [187, 122] on div "Create" at bounding box center [187, 122] width 17 height 5
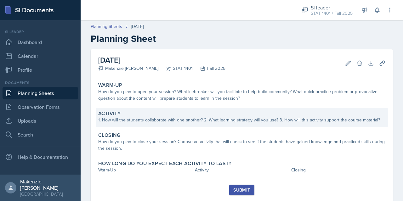
click at [199, 120] on div "1. How will the students collaborate with one another? 2. What learning strateg…" at bounding box center [241, 120] width 287 height 7
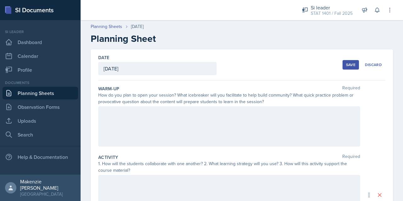
click at [205, 114] on div at bounding box center [229, 126] width 262 height 40
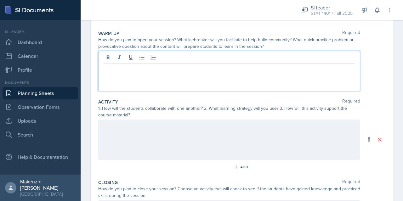
click at [197, 129] on p at bounding box center [229, 126] width 251 height 8
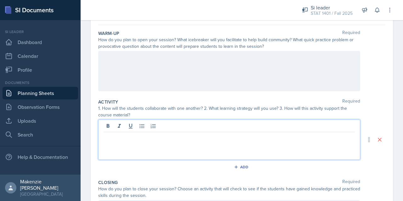
scroll to position [66, 0]
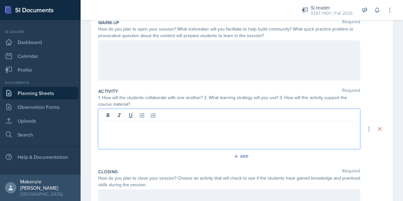
click at [201, 48] on div at bounding box center [229, 60] width 262 height 40
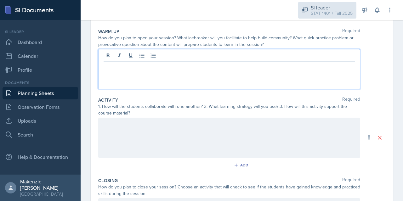
scroll to position [55, 0]
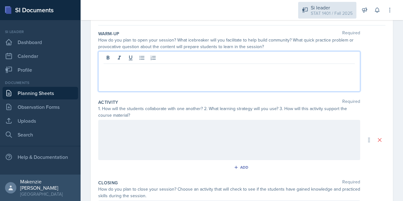
click at [333, 14] on div "STAT 1401 / Fall 2025" at bounding box center [332, 13] width 42 height 7
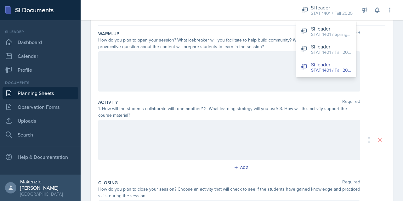
click at [379, 69] on div at bounding box center [241, 71] width 287 height 40
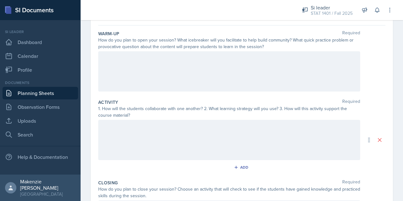
click at [121, 70] on div at bounding box center [229, 71] width 262 height 40
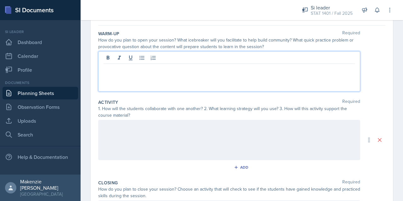
scroll to position [66, 0]
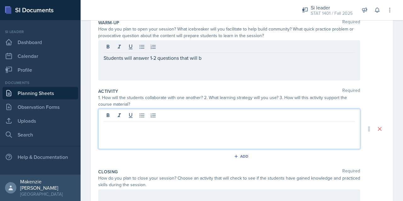
click at [224, 57] on p "Students will answer 1-2 questions that will b" at bounding box center [229, 58] width 251 height 8
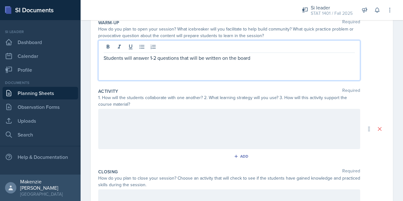
click at [181, 59] on p "Students will answer 1-2 questions that will be written on the board" at bounding box center [229, 58] width 251 height 8
click at [273, 57] on p "Students will answer 1-2 questions (out of 10) that will be written on the board" at bounding box center [229, 58] width 251 height 8
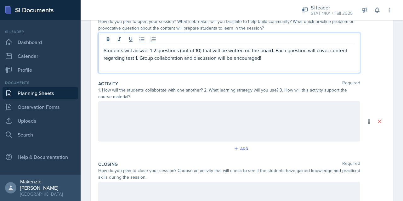
scroll to position [72, 0]
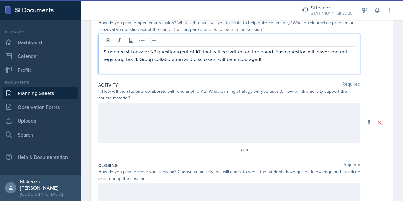
click at [108, 110] on div at bounding box center [229, 123] width 262 height 40
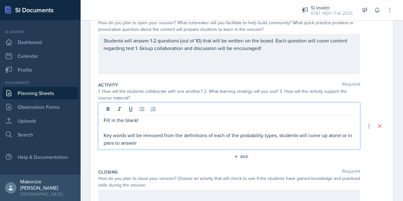
click at [262, 135] on p "Key words will be removed from the definitions of each of the probability types…" at bounding box center [229, 139] width 251 height 15
click at [277, 135] on p "Key words will be removed from the definitions of each of the probability types…" at bounding box center [229, 139] width 251 height 15
click at [148, 141] on p "Key words will be removed from the definitions of each of the probability types…" at bounding box center [229, 139] width 251 height 15
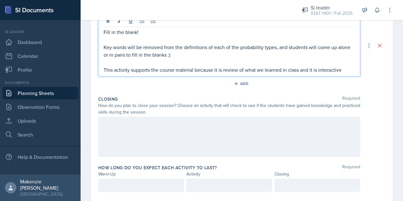
scroll to position [161, 0]
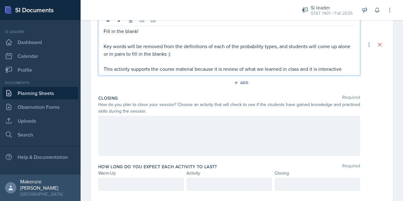
click at [113, 123] on p at bounding box center [229, 123] width 251 height 8
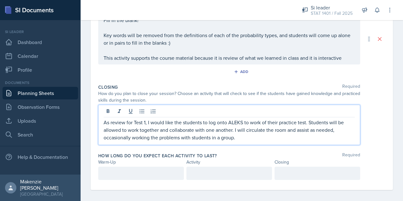
click at [382, 142] on div "Date [DATE] [DATE] 27 28 29 30 31 1 2 3 4 5 6 7 8 9 10 11 12 13 14 15 16 17 18 …" at bounding box center [242, 39] width 302 height 302
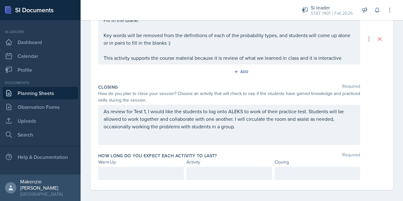
click at [268, 108] on div "As review for Test 1, I would like the students to log onto ALEKS to work of th…" at bounding box center [229, 125] width 262 height 40
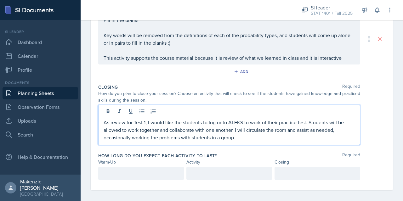
click at [262, 125] on p "As review for Test 1, I would like the students to log onto ALEKS to work of th…" at bounding box center [229, 130] width 251 height 23
click at [264, 123] on p "As review for Test 1, I would like the students to log onto ALEKS to work of th…" at bounding box center [229, 130] width 251 height 23
click at [373, 123] on div "As review for Test 1, I would like the students to log onto ALEKS to work on th…" at bounding box center [241, 125] width 287 height 40
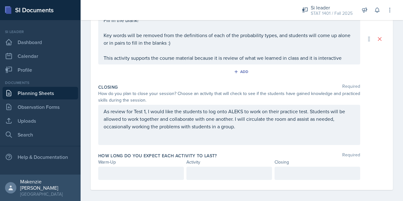
scroll to position [164, 0]
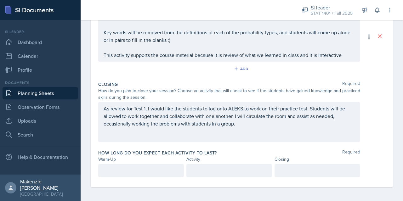
click at [133, 169] on div at bounding box center [141, 170] width 86 height 13
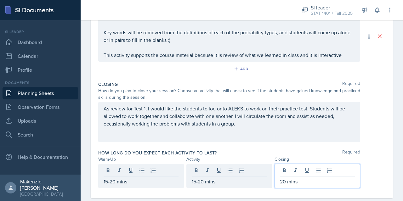
click at [376, 131] on div "As review for Test 1, I would like the students to log onto ALEKS to work on th…" at bounding box center [241, 122] width 287 height 40
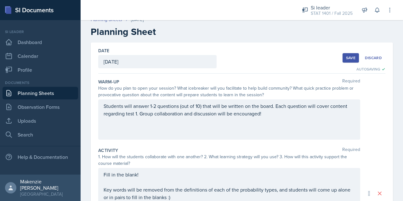
scroll to position [0, 0]
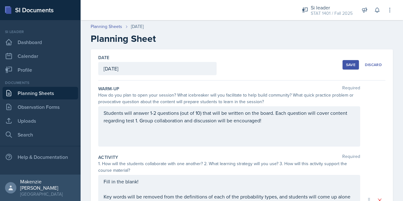
click at [106, 111] on div "Students will answer 1-2 questions (out of 10) that will be written on the boar…" at bounding box center [229, 126] width 262 height 40
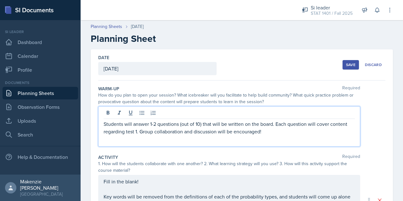
click at [104, 124] on p "Students will answer 1-2 questions (out of 10) that will be written on the boar…" at bounding box center [229, 127] width 251 height 15
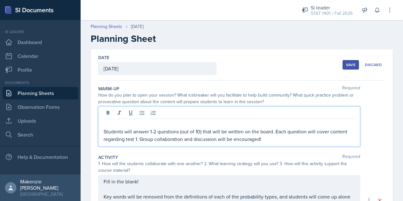
click at [109, 121] on p at bounding box center [229, 124] width 251 height 8
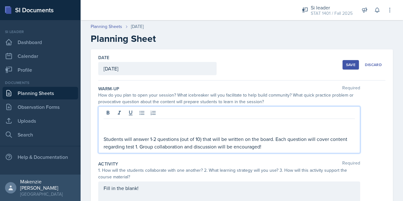
click at [106, 122] on p at bounding box center [229, 124] width 251 height 8
click at [105, 139] on p "Students will answer 1-2 questions (out of 10) that will be written on the boar…" at bounding box center [229, 142] width 251 height 15
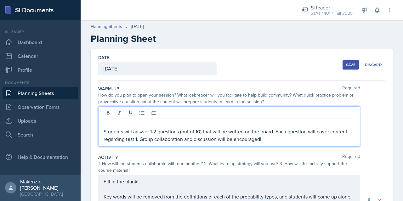
click at [107, 122] on p at bounding box center [229, 124] width 251 height 8
click at [106, 120] on p at bounding box center [229, 124] width 251 height 8
click at [108, 112] on icon at bounding box center [108, 113] width 3 height 4
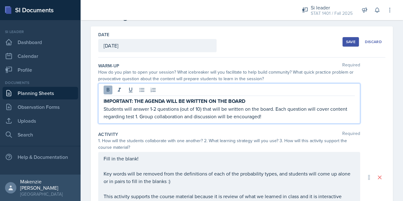
scroll to position [20, 0]
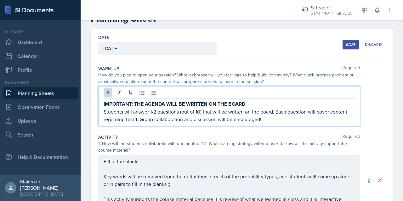
click at [308, 119] on p "Students will answer 1-2 questions (out of 10) that will be written on the boar…" at bounding box center [229, 115] width 251 height 15
click at [346, 44] on div "Save" at bounding box center [350, 44] width 9 height 5
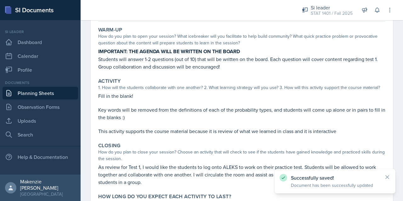
scroll to position [112, 0]
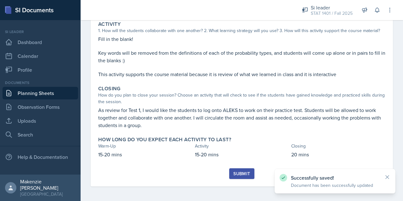
click at [235, 175] on div "Submit" at bounding box center [241, 173] width 17 height 5
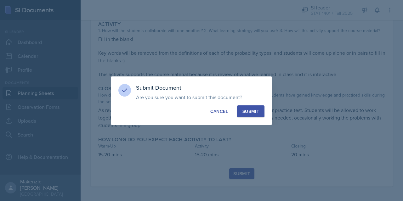
click at [250, 113] on div "Submit" at bounding box center [250, 111] width 17 height 6
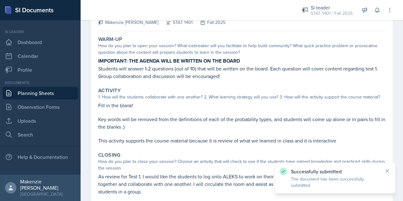
scroll to position [44, 0]
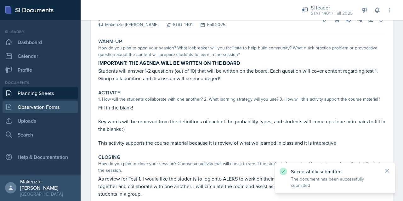
click at [36, 110] on link "Observation Forms" at bounding box center [41, 107] width 76 height 13
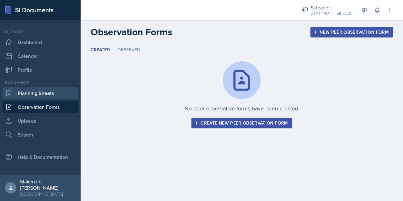
click at [25, 98] on link "Planning Sheets" at bounding box center [41, 93] width 76 height 13
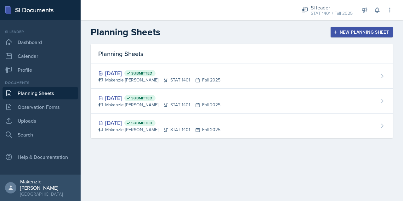
click at [27, 95] on link "Planning Sheets" at bounding box center [41, 93] width 76 height 13
click at [132, 103] on div "Makenzie [PERSON_NAME] STAT 1401 Fall 2025" at bounding box center [159, 105] width 122 height 7
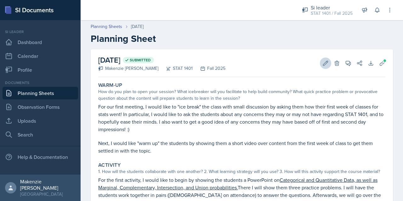
click at [323, 63] on icon at bounding box center [325, 63] width 5 height 5
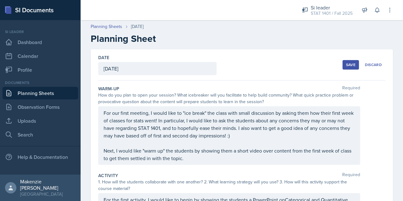
click at [106, 115] on div "For our first meeting, I would like to "ice break" the class with small discuss…" at bounding box center [229, 135] width 262 height 59
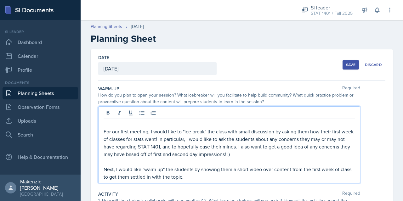
click at [106, 124] on p at bounding box center [229, 124] width 251 height 8
paste div
click at [108, 112] on icon at bounding box center [108, 113] width 3 height 4
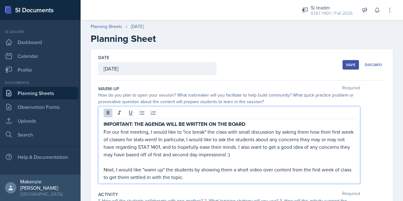
click at [344, 68] on button "Save" at bounding box center [350, 64] width 16 height 9
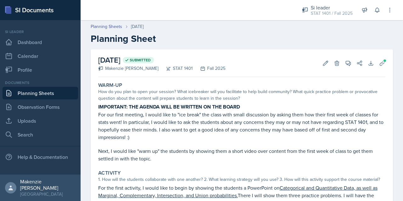
click at [37, 94] on link "Planning Sheets" at bounding box center [41, 93] width 76 height 13
